Goal: Task Accomplishment & Management: Use online tool/utility

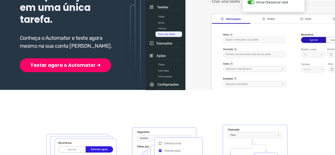
scroll to position [106, 0]
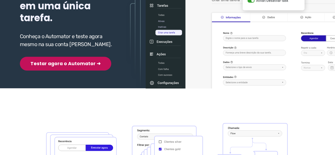
click at [43, 64] on button "Testar agora o Automator ➜" at bounding box center [65, 64] width 91 height 14
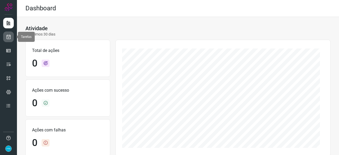
click at [10, 37] on icon at bounding box center [9, 36] width 6 height 5
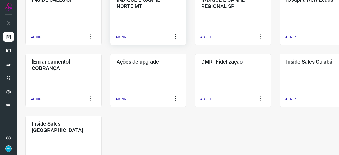
scroll to position [238, 0]
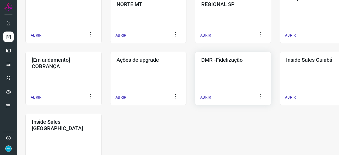
click at [205, 96] on p "ABRIR" at bounding box center [205, 98] width 11 height 6
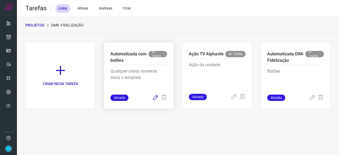
click at [154, 98] on icon at bounding box center [155, 98] width 6 height 6
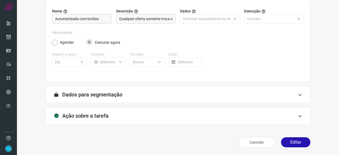
scroll to position [52, 0]
click at [299, 143] on button "Editar" at bounding box center [295, 142] width 29 height 10
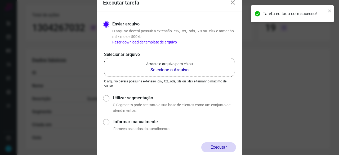
click at [159, 70] on b "Selecione o Arquivo" at bounding box center [169, 70] width 47 height 6
click at [0, 0] on input "Arraste o arquivo para cá ou Selecione o Arquivo" at bounding box center [0, 0] width 0 height 0
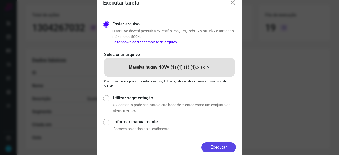
click at [221, 144] on button "Executar" at bounding box center [218, 147] width 35 height 10
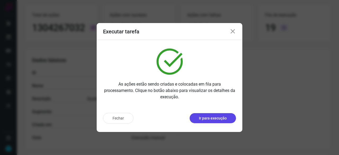
click at [212, 120] on p "Ir para execução" at bounding box center [213, 119] width 28 height 6
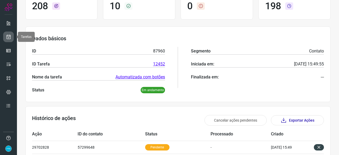
click at [8, 37] on icon at bounding box center [9, 36] width 6 height 5
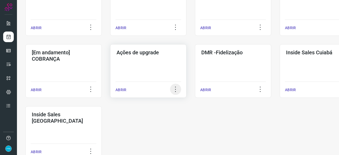
scroll to position [254, 0]
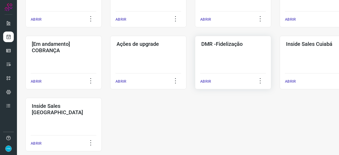
click at [206, 79] on p "ABRIR" at bounding box center [205, 82] width 11 height 6
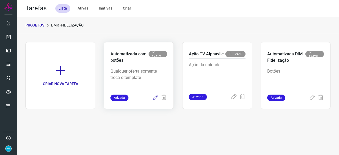
click at [155, 97] on icon at bounding box center [155, 98] width 6 height 6
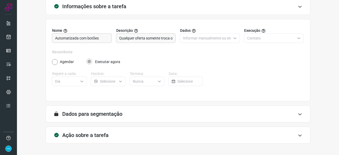
scroll to position [52, 0]
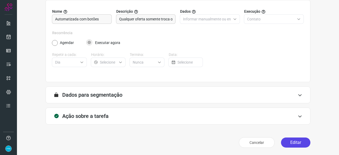
drag, startPoint x: 292, startPoint y: 140, endPoint x: 287, endPoint y: 140, distance: 5.6
click at [292, 140] on button "Editar" at bounding box center [295, 142] width 29 height 10
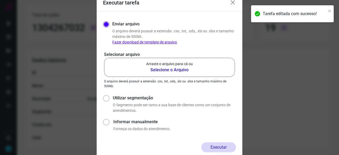
click at [163, 69] on b "Selecione o Arquivo" at bounding box center [169, 70] width 47 height 6
click at [0, 0] on input "Arraste o arquivo para cá ou Selecione o Arquivo" at bounding box center [0, 0] width 0 height 0
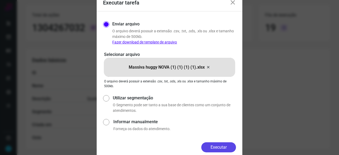
click at [213, 150] on button "Executar" at bounding box center [218, 147] width 35 height 10
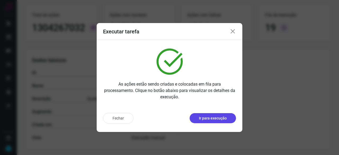
click at [216, 121] on button "Ir para execução" at bounding box center [213, 118] width 46 height 10
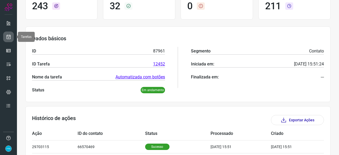
click at [8, 36] on icon at bounding box center [9, 36] width 6 height 5
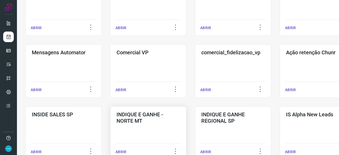
scroll to position [175, 0]
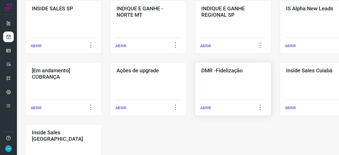
click at [209, 109] on p "ABRIR" at bounding box center [205, 108] width 11 height 6
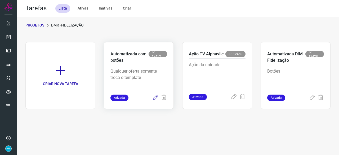
click at [154, 98] on icon at bounding box center [155, 98] width 6 height 6
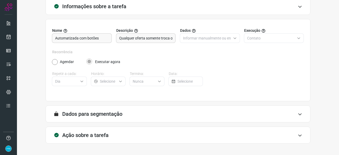
scroll to position [52, 0]
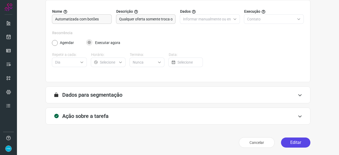
drag, startPoint x: 287, startPoint y: 144, endPoint x: 284, endPoint y: 141, distance: 3.4
click at [287, 143] on button "Editar" at bounding box center [295, 142] width 29 height 10
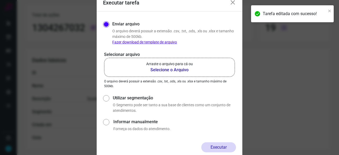
click at [168, 72] on b "Selecione o Arquivo" at bounding box center [169, 70] width 47 height 6
click at [0, 0] on input "Arraste o arquivo para cá ou Selecione o Arquivo" at bounding box center [0, 0] width 0 height 0
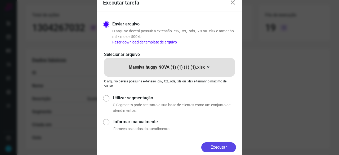
click at [233, 144] on button "Executar" at bounding box center [218, 147] width 35 height 10
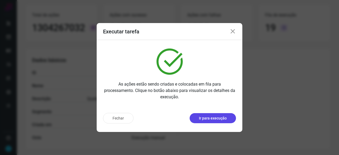
click at [207, 117] on p "Ir para execução" at bounding box center [213, 119] width 28 height 6
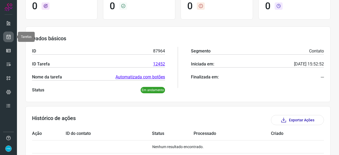
click at [7, 36] on icon at bounding box center [9, 36] width 6 height 5
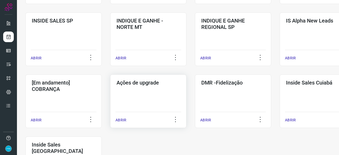
scroll to position [228, 0]
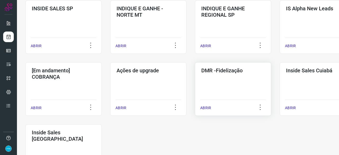
click at [209, 107] on p "ABRIR" at bounding box center [205, 108] width 11 height 6
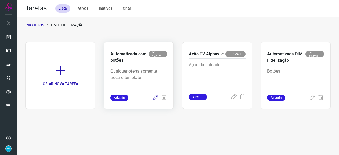
click at [154, 99] on icon at bounding box center [155, 98] width 6 height 6
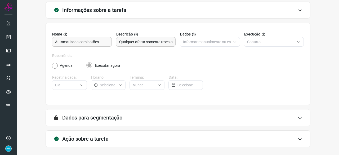
scroll to position [52, 0]
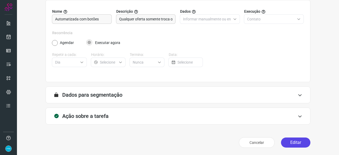
click at [290, 143] on button "Editar" at bounding box center [295, 142] width 29 height 10
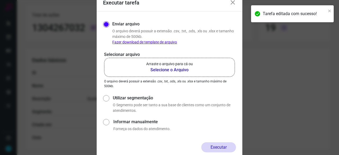
click at [159, 70] on b "Selecione o Arquivo" at bounding box center [169, 70] width 47 height 6
click at [0, 0] on input "Arraste o arquivo para cá ou Selecione o Arquivo" at bounding box center [0, 0] width 0 height 0
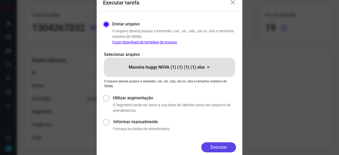
click at [228, 148] on button "Executar" at bounding box center [218, 147] width 35 height 10
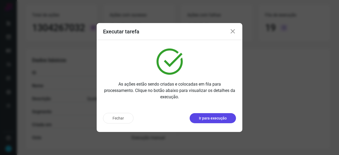
click at [209, 121] on p "Ir para execução" at bounding box center [213, 119] width 28 height 6
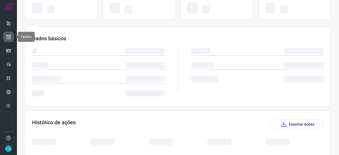
click at [8, 36] on icon at bounding box center [9, 36] width 6 height 5
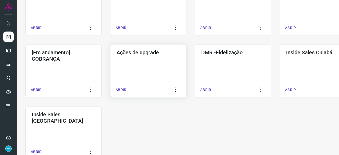
scroll to position [254, 0]
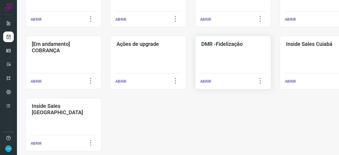
click at [208, 81] on p "ABRIR" at bounding box center [205, 82] width 11 height 6
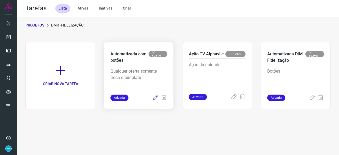
click at [155, 98] on icon at bounding box center [155, 98] width 6 height 6
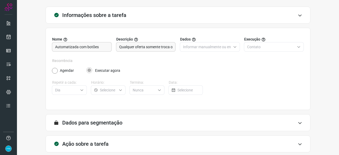
scroll to position [52, 0]
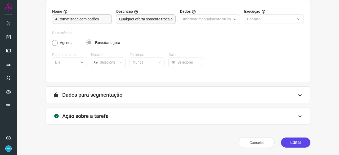
click at [288, 139] on button "Editar" at bounding box center [295, 142] width 29 height 10
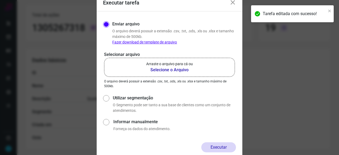
click at [160, 69] on b "Selecione o Arquivo" at bounding box center [169, 70] width 47 height 6
click at [0, 0] on input "Arraste o arquivo para cá ou Selecione o Arquivo" at bounding box center [0, 0] width 0 height 0
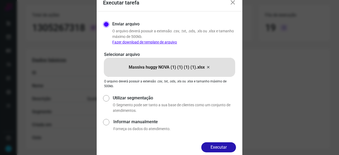
click at [227, 148] on button "Executar" at bounding box center [218, 147] width 35 height 10
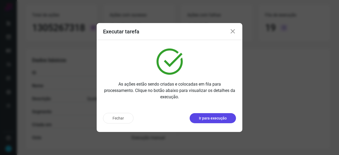
click at [196, 117] on button "Ir para execução" at bounding box center [213, 118] width 46 height 10
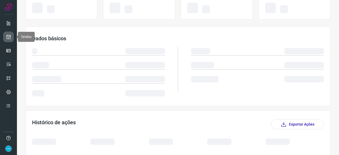
click at [10, 35] on icon at bounding box center [9, 36] width 6 height 5
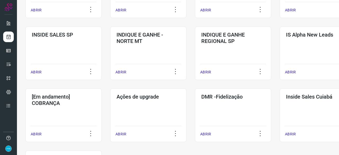
scroll to position [228, 0]
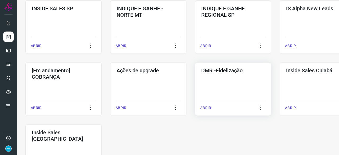
click at [207, 107] on p "ABRIR" at bounding box center [205, 108] width 11 height 6
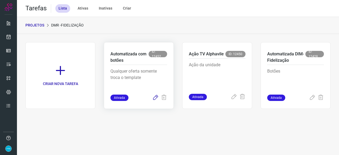
click at [155, 98] on icon at bounding box center [155, 98] width 6 height 6
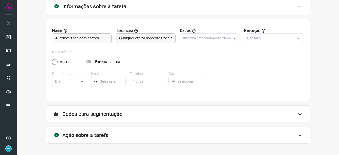
scroll to position [52, 0]
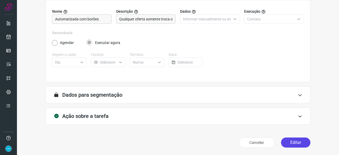
click at [286, 142] on button "Editar" at bounding box center [295, 142] width 29 height 10
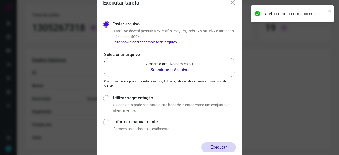
click at [159, 70] on b "Selecione o Arquivo" at bounding box center [169, 70] width 47 height 6
click at [0, 0] on input "Arraste o arquivo para cá ou Selecione o Arquivo" at bounding box center [0, 0] width 0 height 0
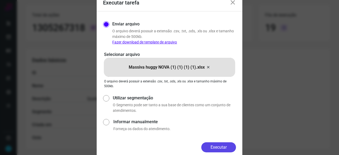
click at [224, 146] on button "Executar" at bounding box center [218, 147] width 35 height 10
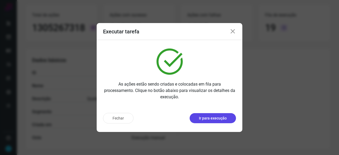
click at [216, 117] on p "Ir para execução" at bounding box center [213, 119] width 28 height 6
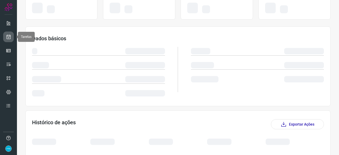
click at [8, 36] on icon at bounding box center [9, 36] width 6 height 5
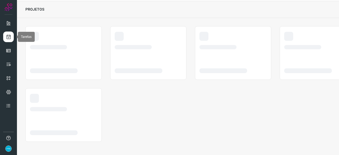
scroll to position [16, 0]
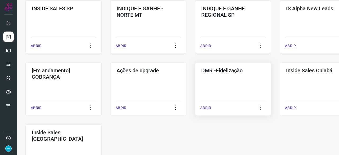
click at [204, 109] on p "ABRIR" at bounding box center [205, 108] width 11 height 6
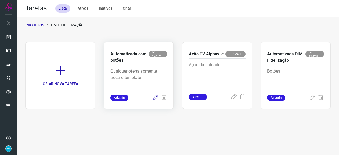
click at [156, 97] on icon at bounding box center [155, 98] width 6 height 6
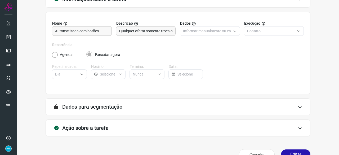
scroll to position [52, 0]
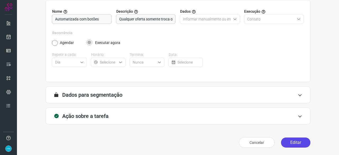
click at [295, 143] on button "Editar" at bounding box center [295, 142] width 29 height 10
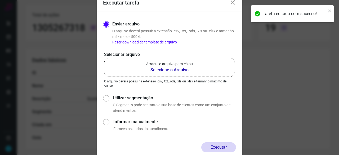
click at [157, 71] on b "Selecione o Arquivo" at bounding box center [169, 70] width 47 height 6
click at [0, 0] on input "Arraste o arquivo para cá ou Selecione o Arquivo" at bounding box center [0, 0] width 0 height 0
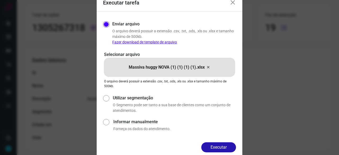
click at [225, 148] on button "Executar" at bounding box center [218, 147] width 35 height 10
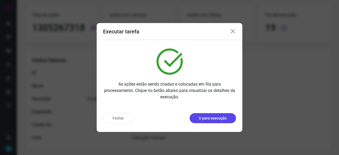
click at [205, 118] on p "Ir para execução" at bounding box center [213, 119] width 28 height 6
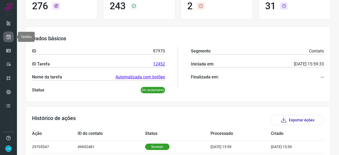
click at [7, 35] on icon at bounding box center [9, 36] width 6 height 5
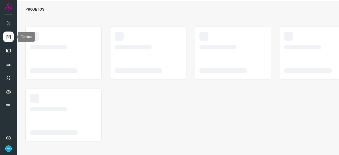
scroll to position [16, 0]
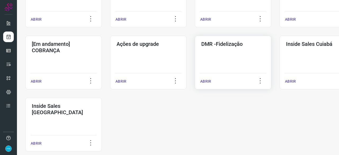
click at [207, 80] on p "ABRIR" at bounding box center [205, 82] width 11 height 6
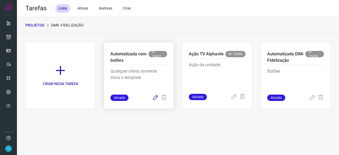
click at [155, 96] on icon at bounding box center [155, 98] width 6 height 6
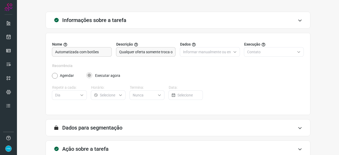
scroll to position [52, 0]
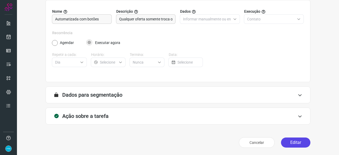
click at [296, 141] on button "Editar" at bounding box center [295, 142] width 29 height 10
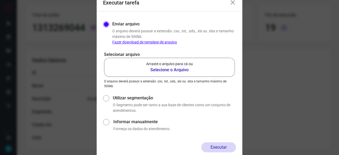
click at [153, 70] on b "Selecione o Arquivo" at bounding box center [169, 70] width 47 height 6
click at [0, 0] on input "Arraste o arquivo para cá ou Selecione o Arquivo" at bounding box center [0, 0] width 0 height 0
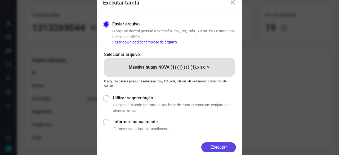
click at [211, 145] on button "Executar" at bounding box center [218, 147] width 35 height 10
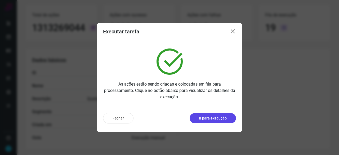
click at [216, 118] on p "Ir para execução" at bounding box center [213, 119] width 28 height 6
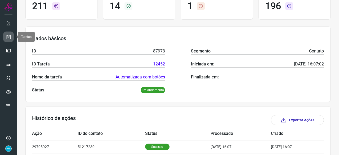
click at [9, 37] on icon at bounding box center [9, 36] width 6 height 5
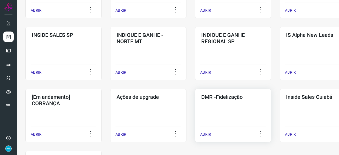
click at [208, 133] on p "ABRIR" at bounding box center [205, 135] width 11 height 6
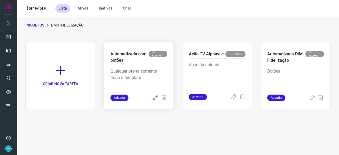
click at [154, 98] on icon at bounding box center [155, 98] width 6 height 6
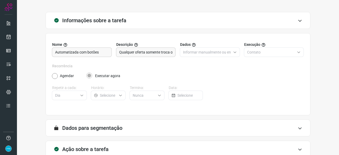
scroll to position [52, 0]
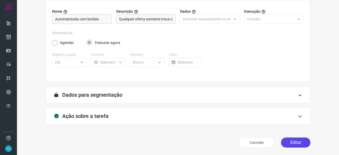
click at [297, 143] on button "Editar" at bounding box center [295, 142] width 29 height 10
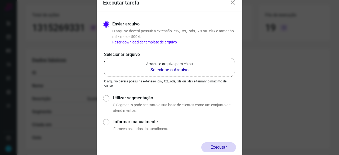
click at [165, 69] on b "Selecione o Arquivo" at bounding box center [169, 70] width 47 height 6
click at [0, 0] on input "Arraste o arquivo para cá ou Selecione o Arquivo" at bounding box center [0, 0] width 0 height 0
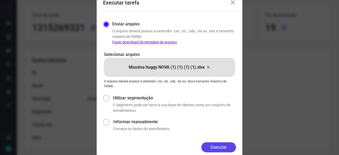
click at [227, 145] on button "Executar" at bounding box center [218, 147] width 35 height 10
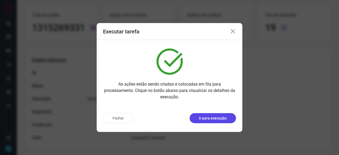
click at [219, 116] on p "Ir para execução" at bounding box center [213, 119] width 28 height 6
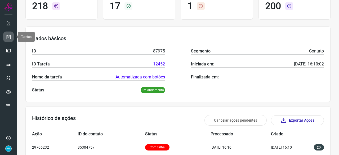
click at [11, 36] on link at bounding box center [8, 37] width 11 height 11
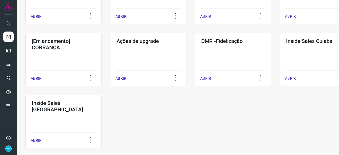
scroll to position [277, 0]
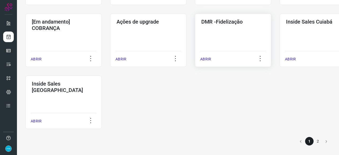
click at [210, 56] on p "ABRIR" at bounding box center [205, 59] width 11 height 6
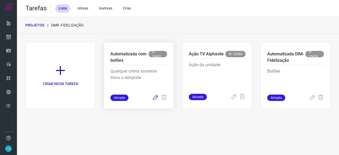
click at [156, 98] on icon at bounding box center [155, 98] width 6 height 6
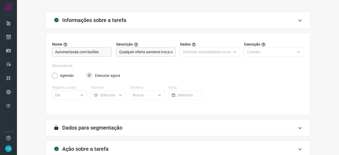
scroll to position [52, 0]
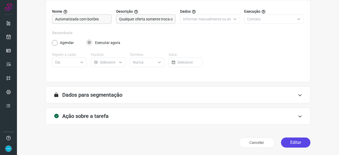
click at [289, 141] on button "Editar" at bounding box center [295, 142] width 29 height 10
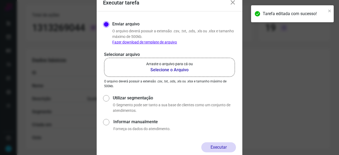
click at [163, 70] on b "Selecione o Arquivo" at bounding box center [169, 70] width 47 height 6
click at [0, 0] on input "Arraste o arquivo para cá ou Selecione o Arquivo" at bounding box center [0, 0] width 0 height 0
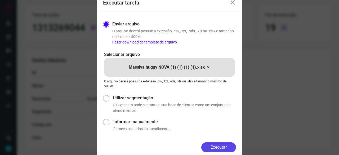
click at [215, 146] on button "Executar" at bounding box center [218, 147] width 35 height 10
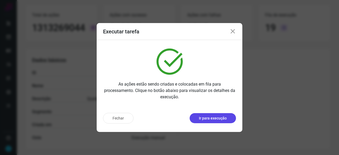
click at [221, 118] on p "Ir para execução" at bounding box center [213, 119] width 28 height 6
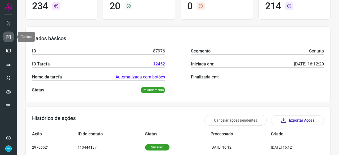
click at [6, 36] on icon at bounding box center [9, 36] width 6 height 5
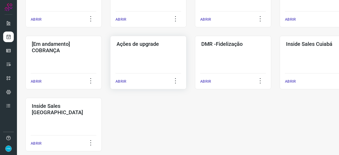
scroll to position [277, 0]
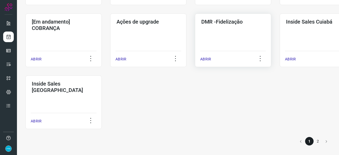
click at [205, 59] on p "ABRIR" at bounding box center [205, 59] width 11 height 6
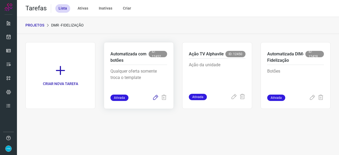
click at [154, 98] on icon at bounding box center [155, 98] width 6 height 6
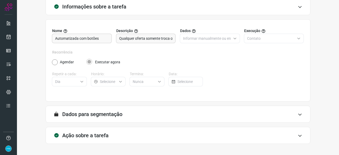
scroll to position [52, 0]
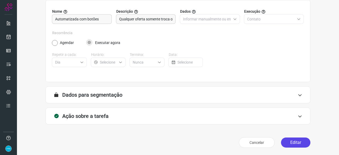
click at [293, 146] on button "Editar" at bounding box center [295, 142] width 29 height 10
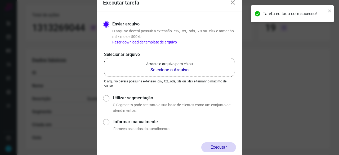
click at [164, 69] on b "Selecione o Arquivo" at bounding box center [169, 70] width 47 height 6
click at [0, 0] on input "Arraste o arquivo para cá ou Selecione o Arquivo" at bounding box center [0, 0] width 0 height 0
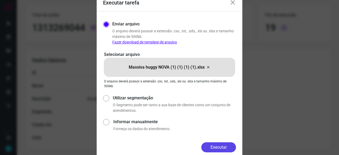
click at [227, 147] on button "Executar" at bounding box center [218, 147] width 35 height 10
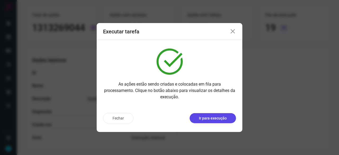
click at [210, 121] on p "Ir para execução" at bounding box center [213, 119] width 28 height 6
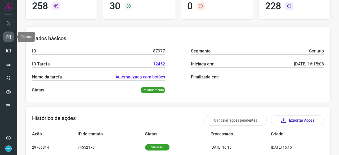
click at [7, 37] on icon at bounding box center [9, 36] width 6 height 5
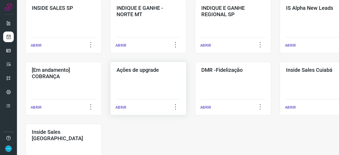
scroll to position [254, 0]
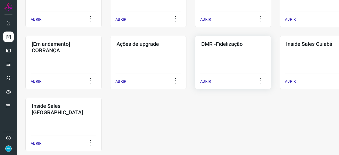
click at [209, 80] on p "ABRIR" at bounding box center [205, 82] width 11 height 6
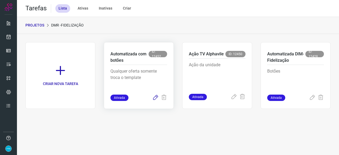
click at [155, 97] on icon at bounding box center [155, 98] width 6 height 6
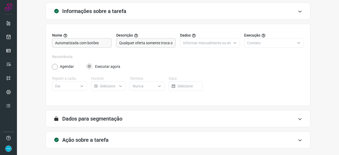
scroll to position [52, 0]
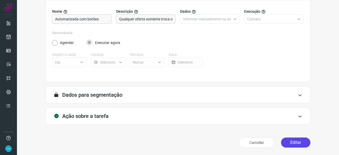
click at [291, 143] on button "Editar" at bounding box center [295, 142] width 29 height 10
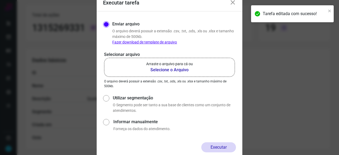
click at [160, 69] on b "Selecione o Arquivo" at bounding box center [169, 70] width 47 height 6
click at [0, 0] on input "Arraste o arquivo para cá ou Selecione o Arquivo" at bounding box center [0, 0] width 0 height 0
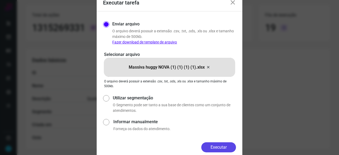
click at [227, 146] on button "Executar" at bounding box center [218, 147] width 35 height 10
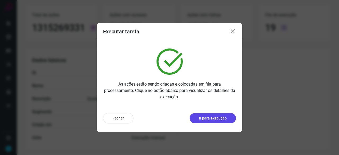
click at [215, 121] on p "Ir para execução" at bounding box center [213, 119] width 28 height 6
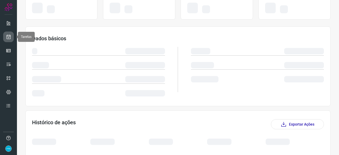
click at [7, 35] on icon at bounding box center [9, 36] width 6 height 5
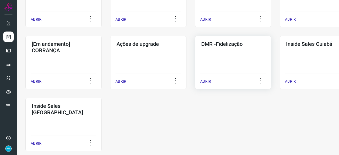
click at [202, 82] on p "ABRIR" at bounding box center [205, 82] width 11 height 6
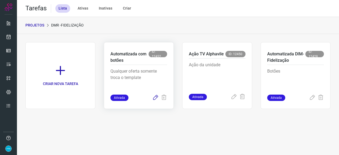
click at [155, 97] on icon at bounding box center [155, 98] width 6 height 6
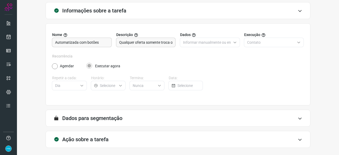
scroll to position [52, 0]
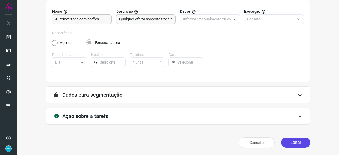
click at [292, 141] on button "Editar" at bounding box center [295, 142] width 29 height 10
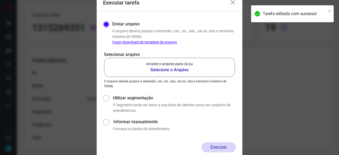
click at [161, 69] on b "Selecione o Arquivo" at bounding box center [169, 70] width 47 height 6
click at [0, 0] on input "Arraste o arquivo para cá ou Selecione o Arquivo" at bounding box center [0, 0] width 0 height 0
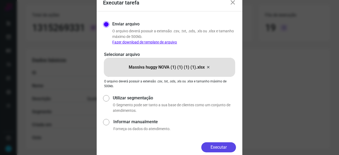
click at [214, 144] on button "Executar" at bounding box center [218, 147] width 35 height 10
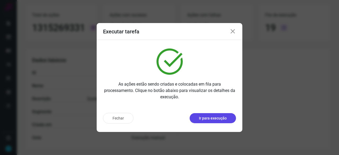
click at [207, 119] on p "Ir para execução" at bounding box center [213, 119] width 28 height 6
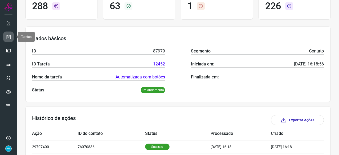
click at [6, 36] on icon at bounding box center [9, 36] width 6 height 5
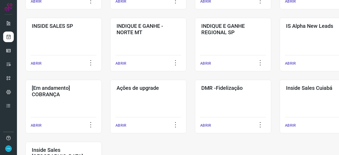
scroll to position [254, 0]
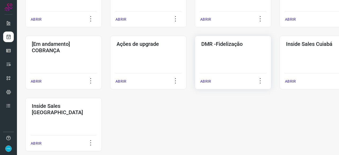
click at [209, 81] on p "ABRIR" at bounding box center [205, 82] width 11 height 6
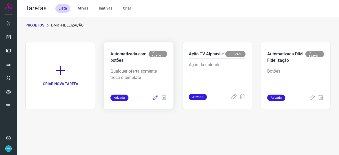
click at [154, 96] on icon at bounding box center [155, 98] width 6 height 6
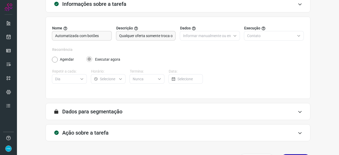
scroll to position [52, 0]
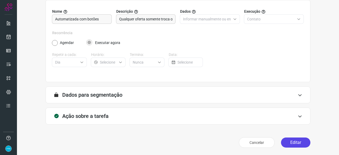
click at [297, 141] on button "Editar" at bounding box center [295, 142] width 29 height 10
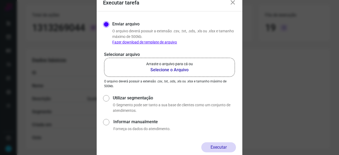
click at [154, 69] on b "Selecione o Arquivo" at bounding box center [169, 70] width 47 height 6
click at [0, 0] on input "Arraste o arquivo para cá ou Selecione o Arquivo" at bounding box center [0, 0] width 0 height 0
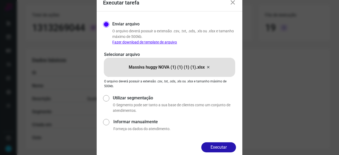
drag, startPoint x: 228, startPoint y: 148, endPoint x: 234, endPoint y: 149, distance: 5.5
click at [229, 147] on button "Executar" at bounding box center [218, 147] width 35 height 10
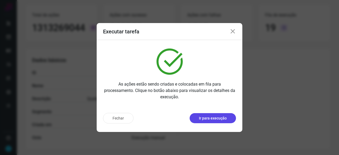
click at [225, 118] on p "Ir para execução" at bounding box center [213, 119] width 28 height 6
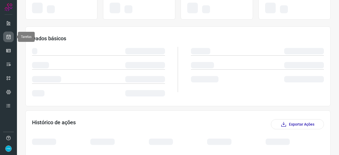
click at [9, 36] on icon at bounding box center [9, 36] width 6 height 5
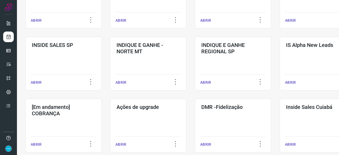
scroll to position [228, 0]
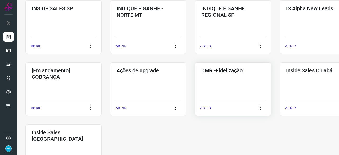
click at [203, 106] on p "ABRIR" at bounding box center [205, 108] width 11 height 6
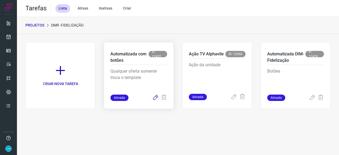
click at [157, 97] on icon at bounding box center [155, 98] width 6 height 6
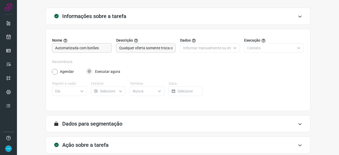
scroll to position [52, 0]
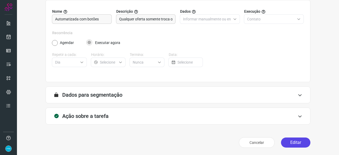
click at [290, 141] on button "Editar" at bounding box center [295, 142] width 29 height 10
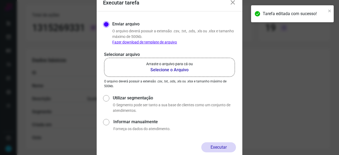
click at [173, 71] on b "Selecione o Arquivo" at bounding box center [169, 70] width 47 height 6
click at [0, 0] on input "Arraste o arquivo para cá ou Selecione o Arquivo" at bounding box center [0, 0] width 0 height 0
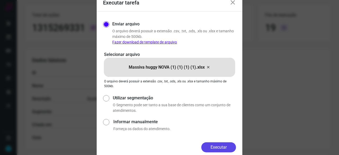
click at [212, 146] on button "Executar" at bounding box center [218, 147] width 35 height 10
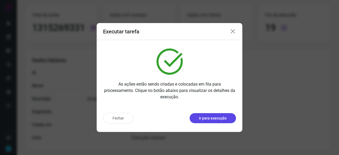
click at [216, 119] on p "Ir para execução" at bounding box center [213, 119] width 28 height 6
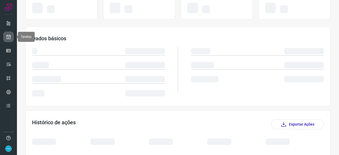
click at [10, 37] on icon at bounding box center [9, 36] width 6 height 5
